Goal: Task Accomplishment & Management: Manage account settings

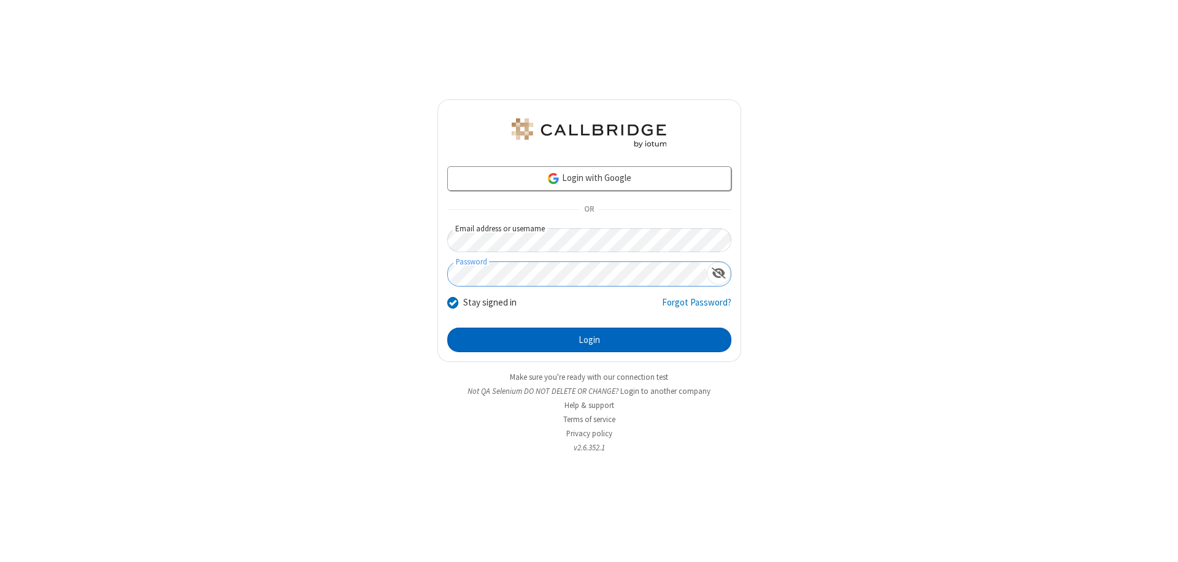
click at [589, 340] on button "Login" at bounding box center [589, 340] width 284 height 25
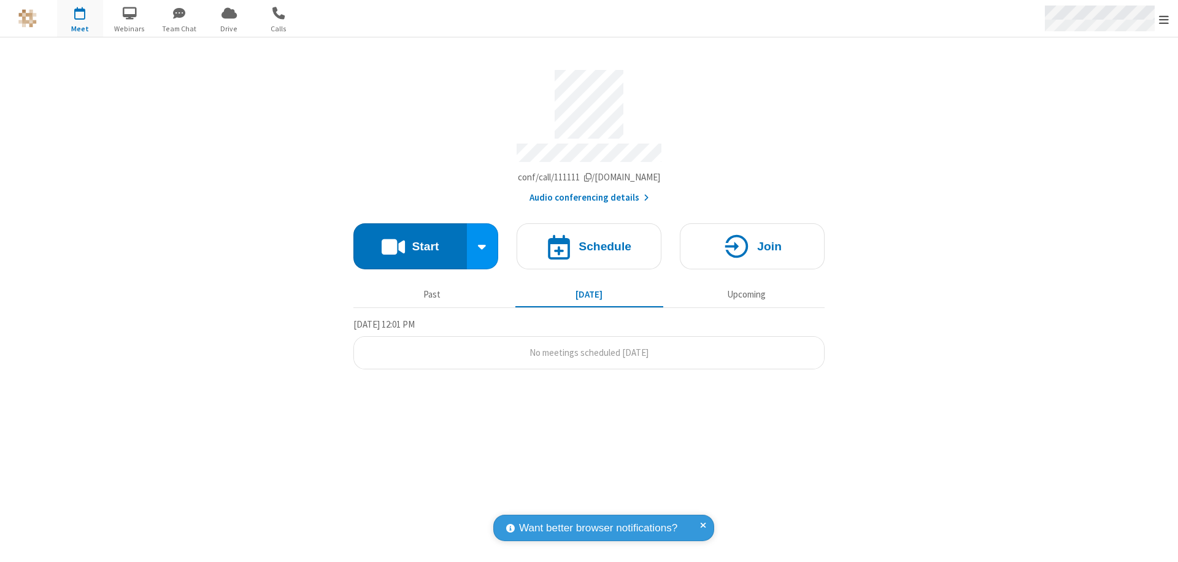
click at [1163, 19] on span "Open menu" at bounding box center [1164, 19] width 10 height 12
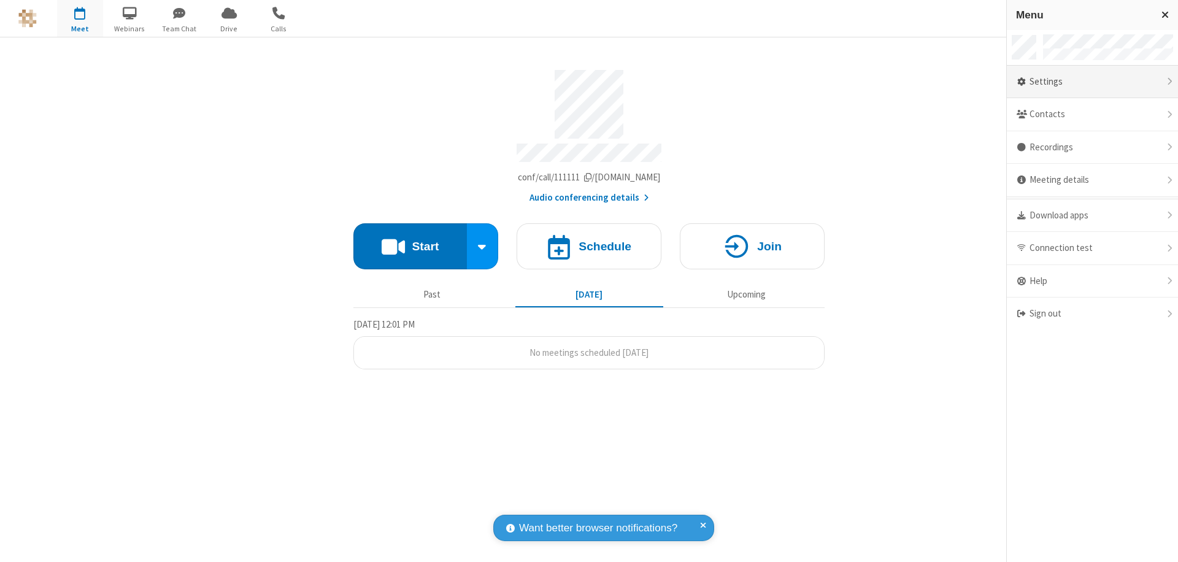
click at [1092, 82] on div "Settings" at bounding box center [1091, 82] width 171 height 33
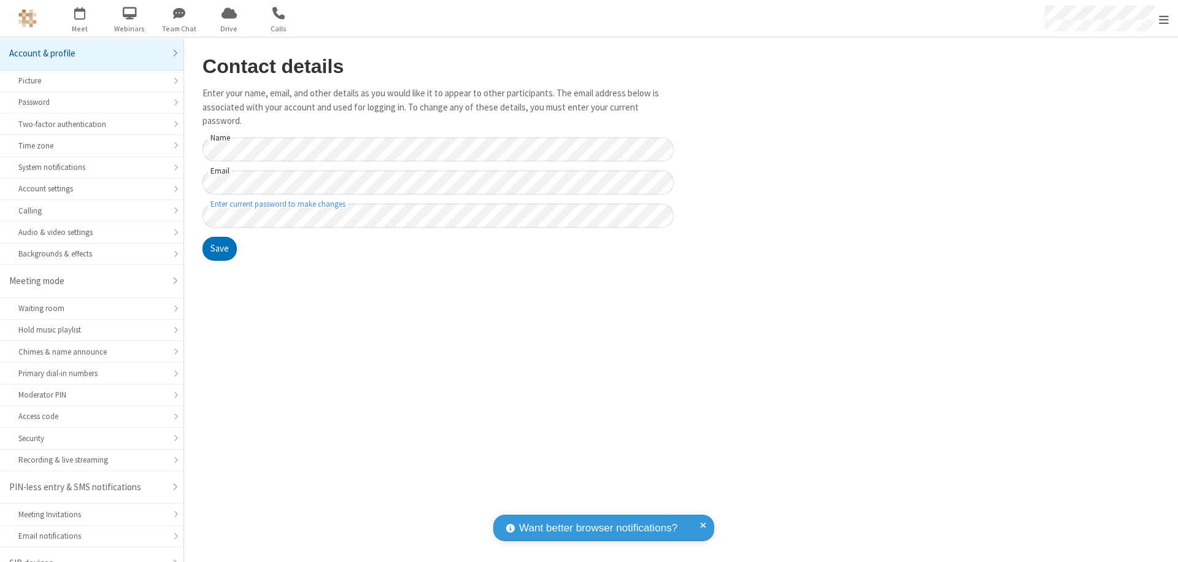
scroll to position [17, 0]
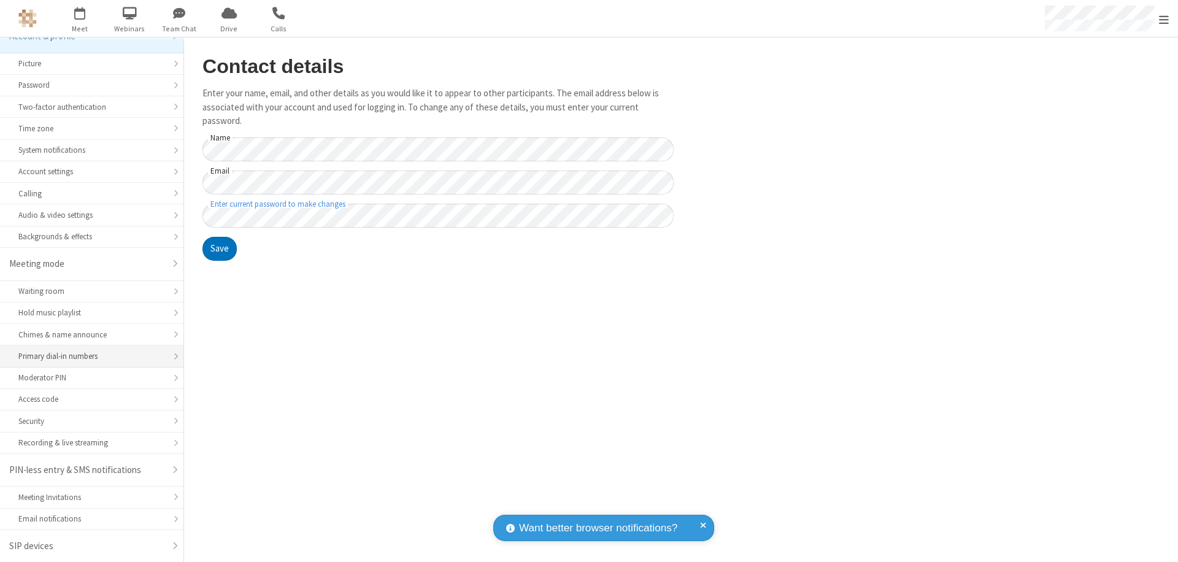
click at [87, 356] on div "Primary dial-in numbers" at bounding box center [91, 356] width 147 height 12
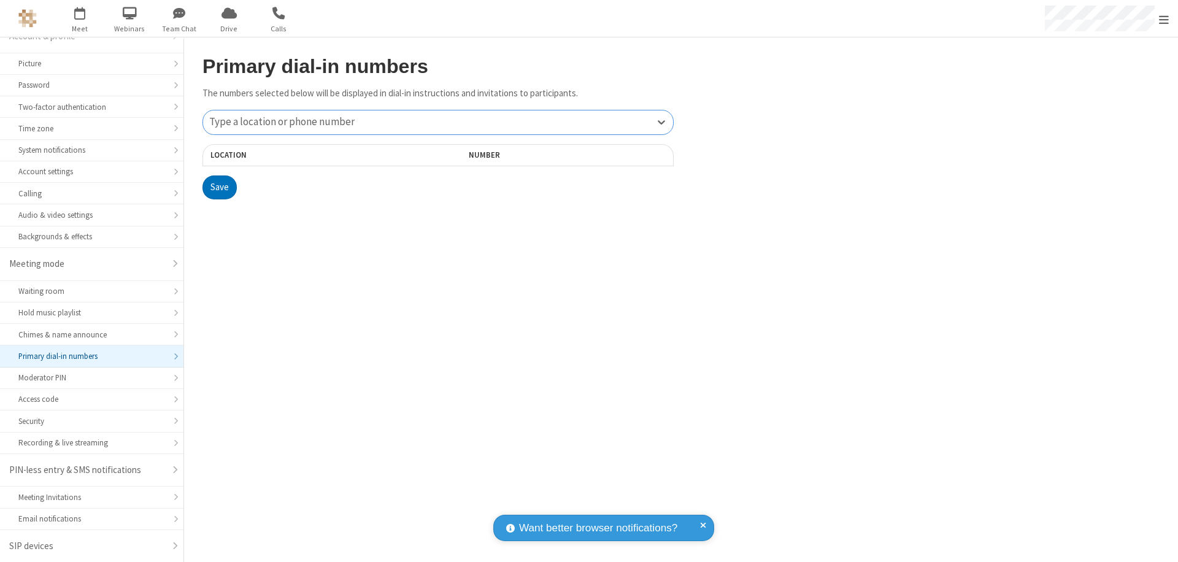
click at [438, 122] on div "Type a location or phone number" at bounding box center [438, 122] width 470 height 24
type input "[PHONE_NUMBER]"
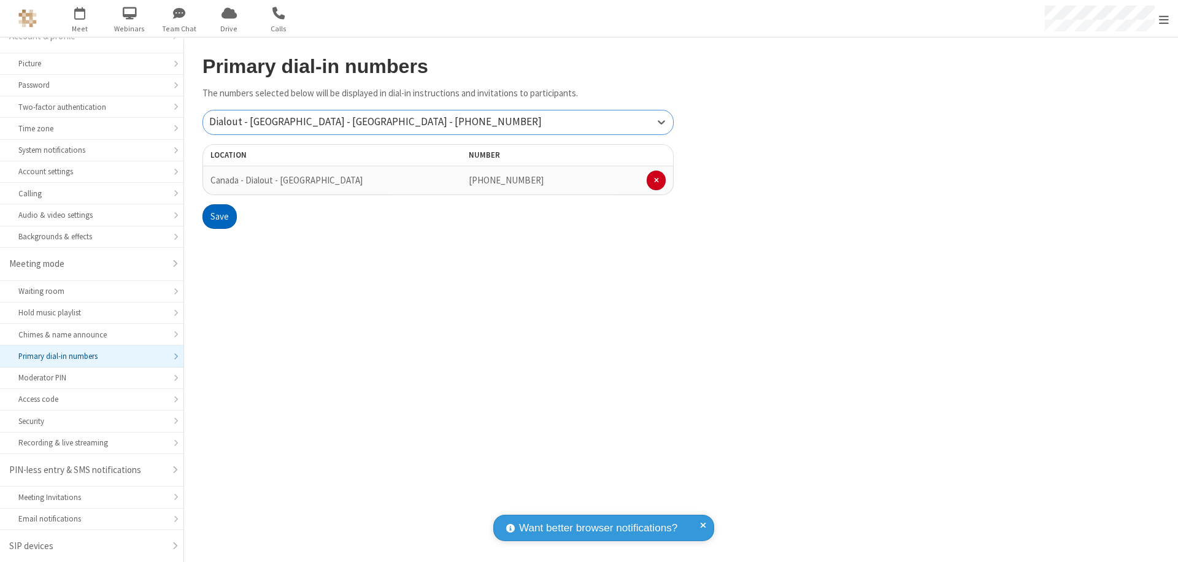
click at [219, 217] on button "Save" at bounding box center [219, 216] width 34 height 25
